Goal: Transaction & Acquisition: Purchase product/service

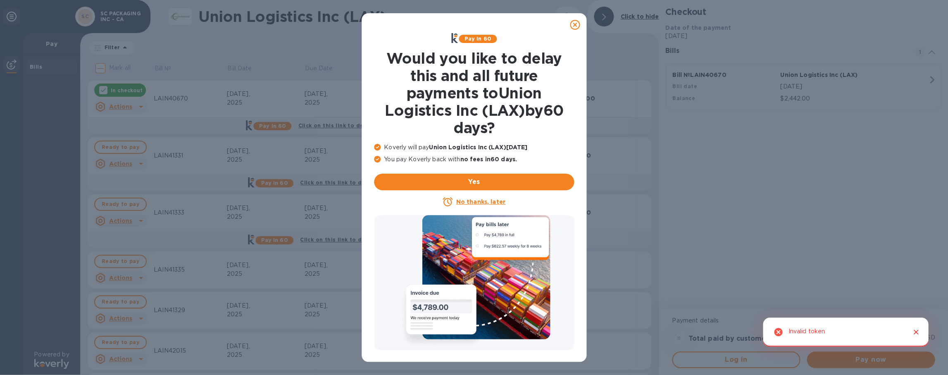
click at [477, 198] on u "No thanks, later" at bounding box center [480, 201] width 49 height 7
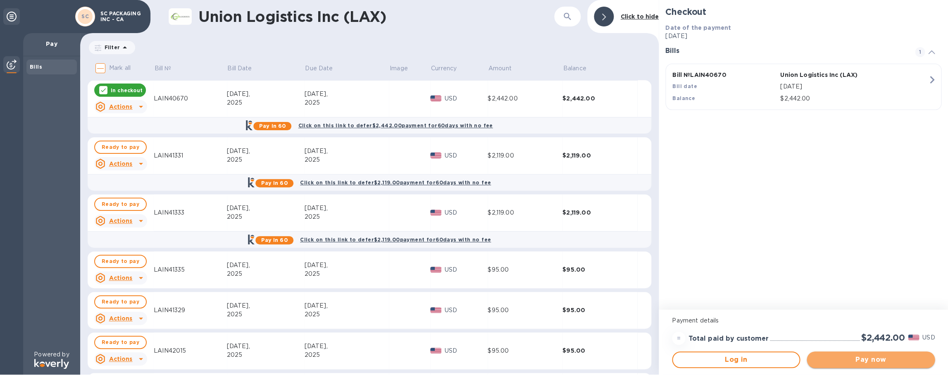
click at [876, 360] on span "Pay now" at bounding box center [870, 359] width 115 height 10
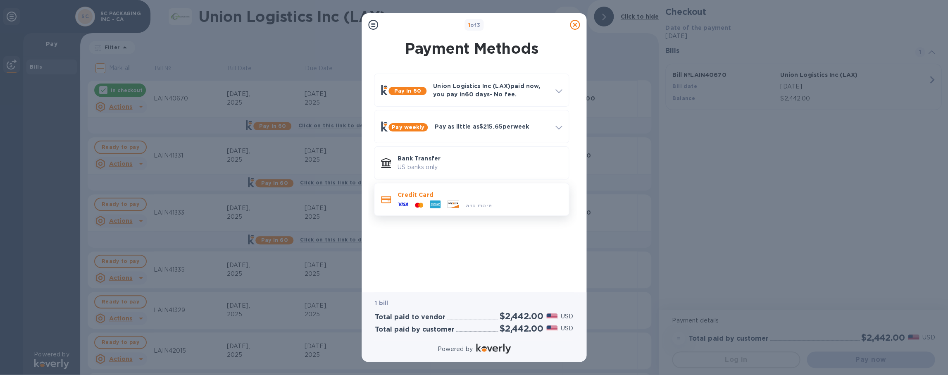
click at [444, 200] on div at bounding box center [453, 204] width 19 height 9
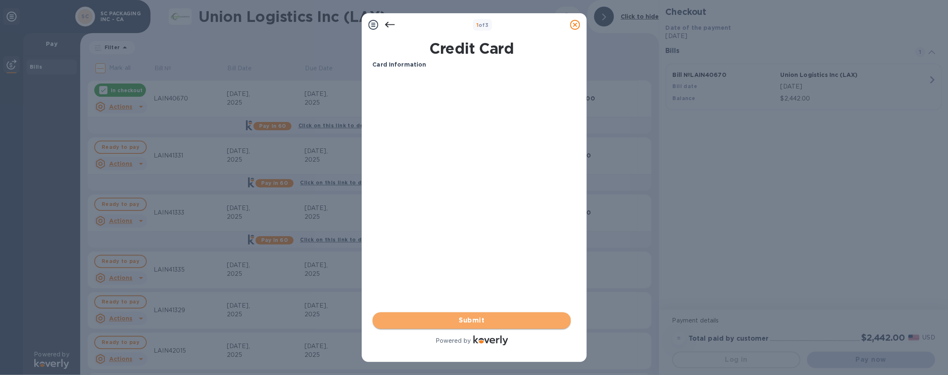
click at [462, 321] on span "Submit" at bounding box center [471, 320] width 185 height 10
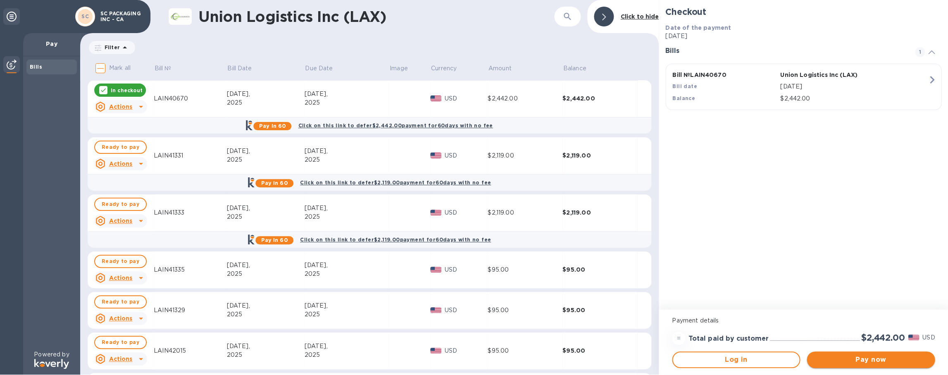
click at [868, 356] on span "Pay now" at bounding box center [870, 359] width 115 height 10
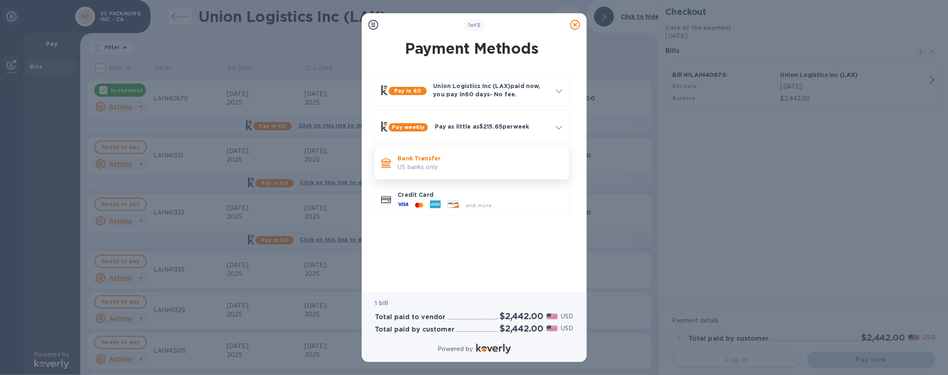
click at [433, 159] on p "Bank Transfer" at bounding box center [479, 158] width 164 height 8
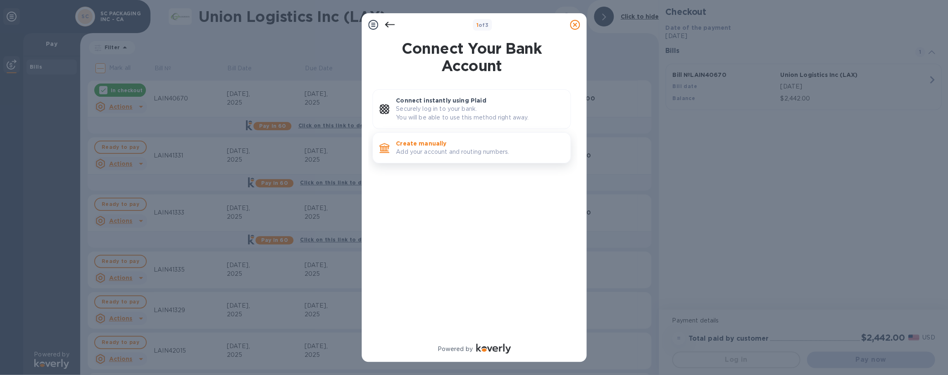
click at [448, 150] on p "Add your account and routing numbers." at bounding box center [480, 151] width 168 height 9
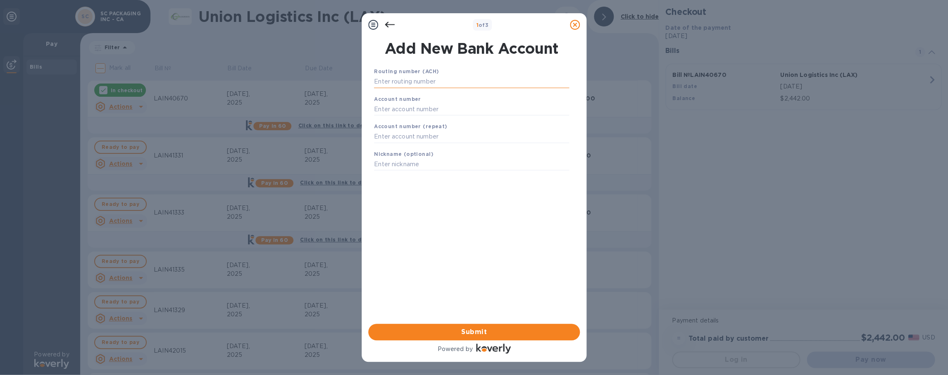
click at [402, 79] on input "text" at bounding box center [471, 82] width 195 height 12
type input "122043958"
type input "03206232"
type input "SCP OPEN BANK"
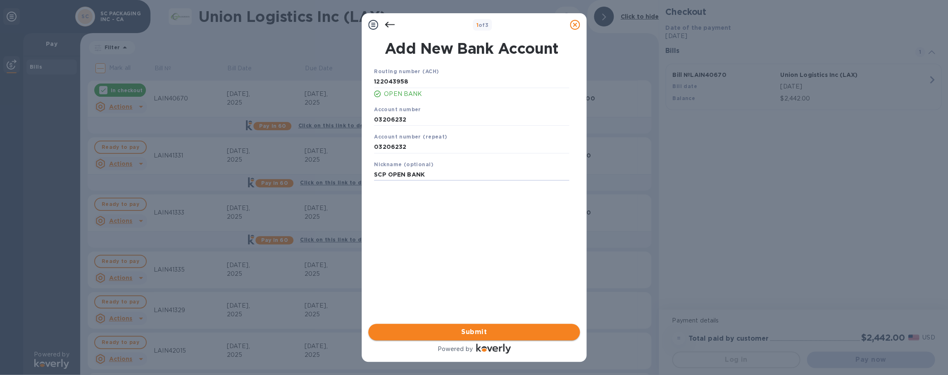
click at [467, 330] on span "Submit" at bounding box center [474, 332] width 198 height 10
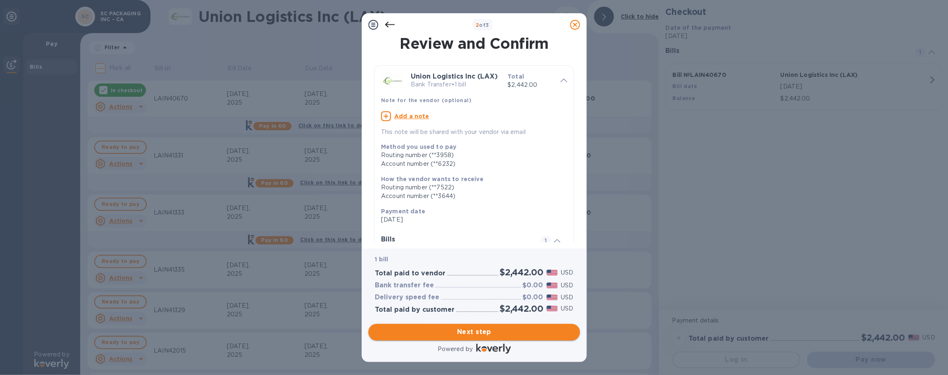
click at [470, 331] on span "Next step" at bounding box center [474, 332] width 198 height 10
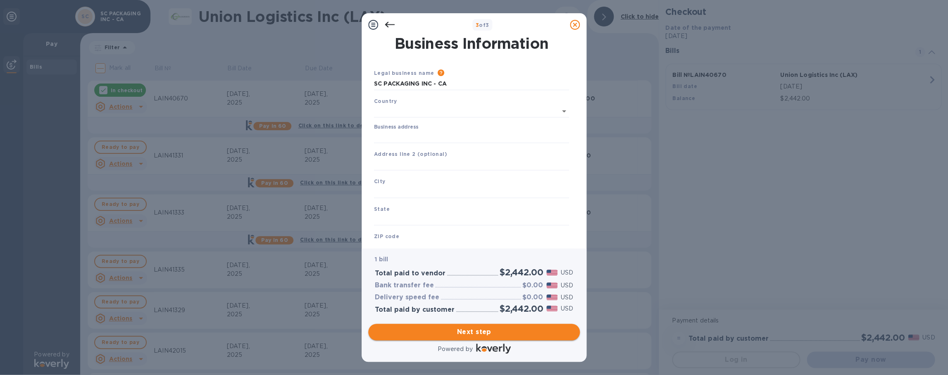
type input "[GEOGRAPHIC_DATA]"
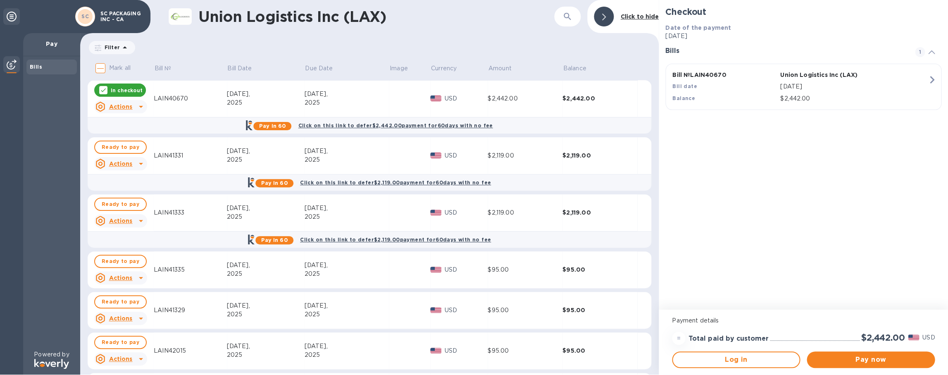
click at [11, 16] on icon at bounding box center [12, 17] width 10 height 10
